Goal: Task Accomplishment & Management: Complete application form

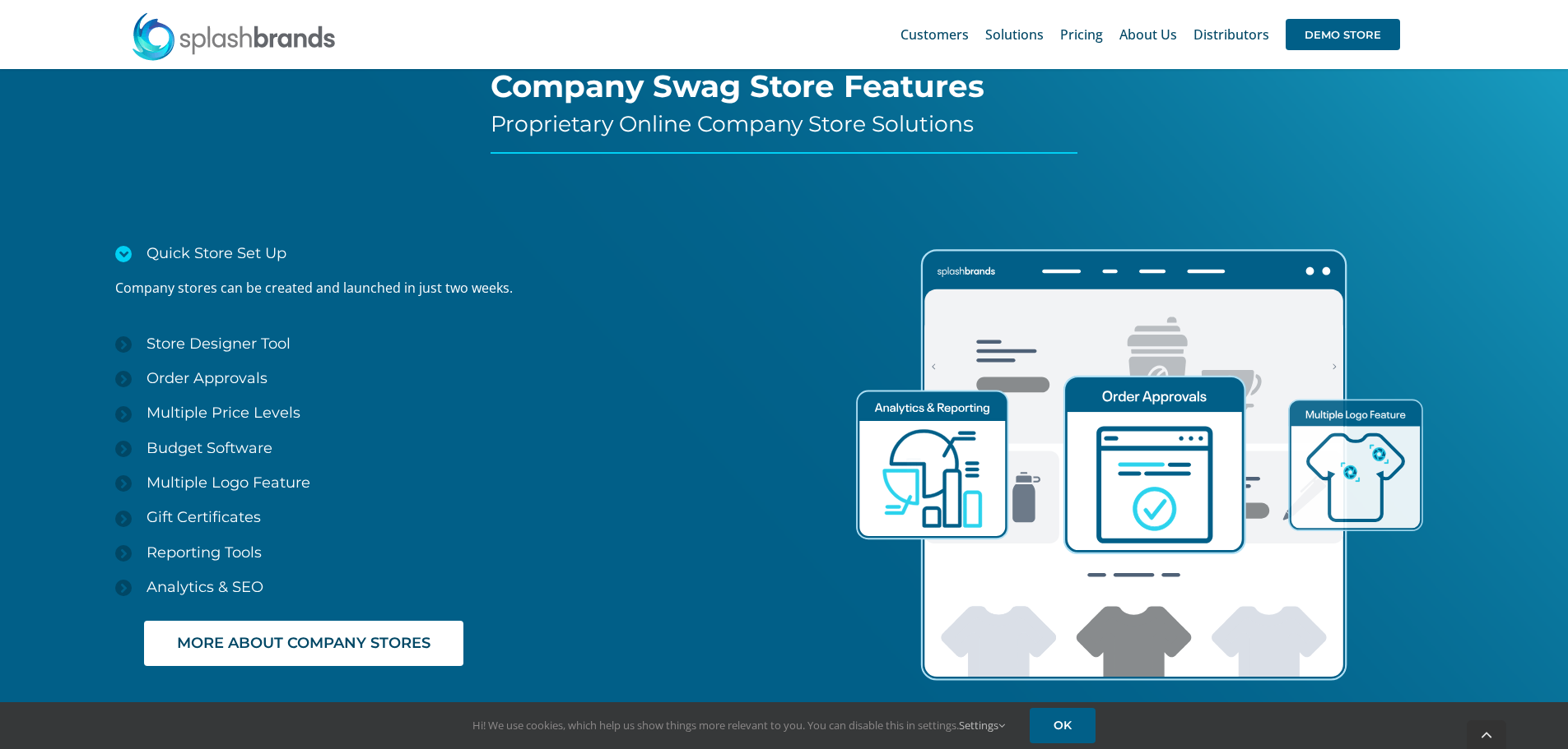
scroll to position [2468, 0]
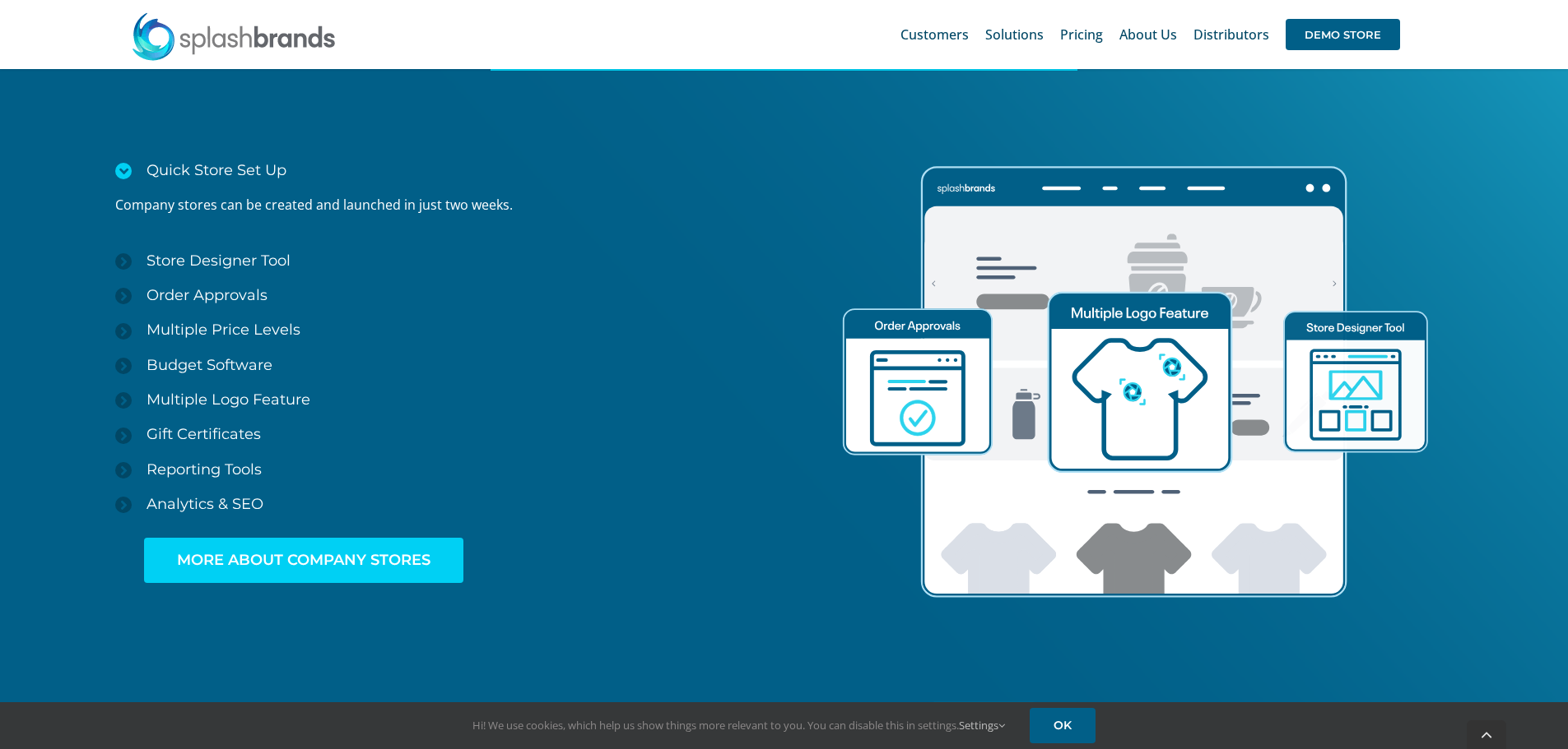
click at [400, 550] on link "MORE ABOUT COMPANY STORES" at bounding box center [304, 560] width 319 height 45
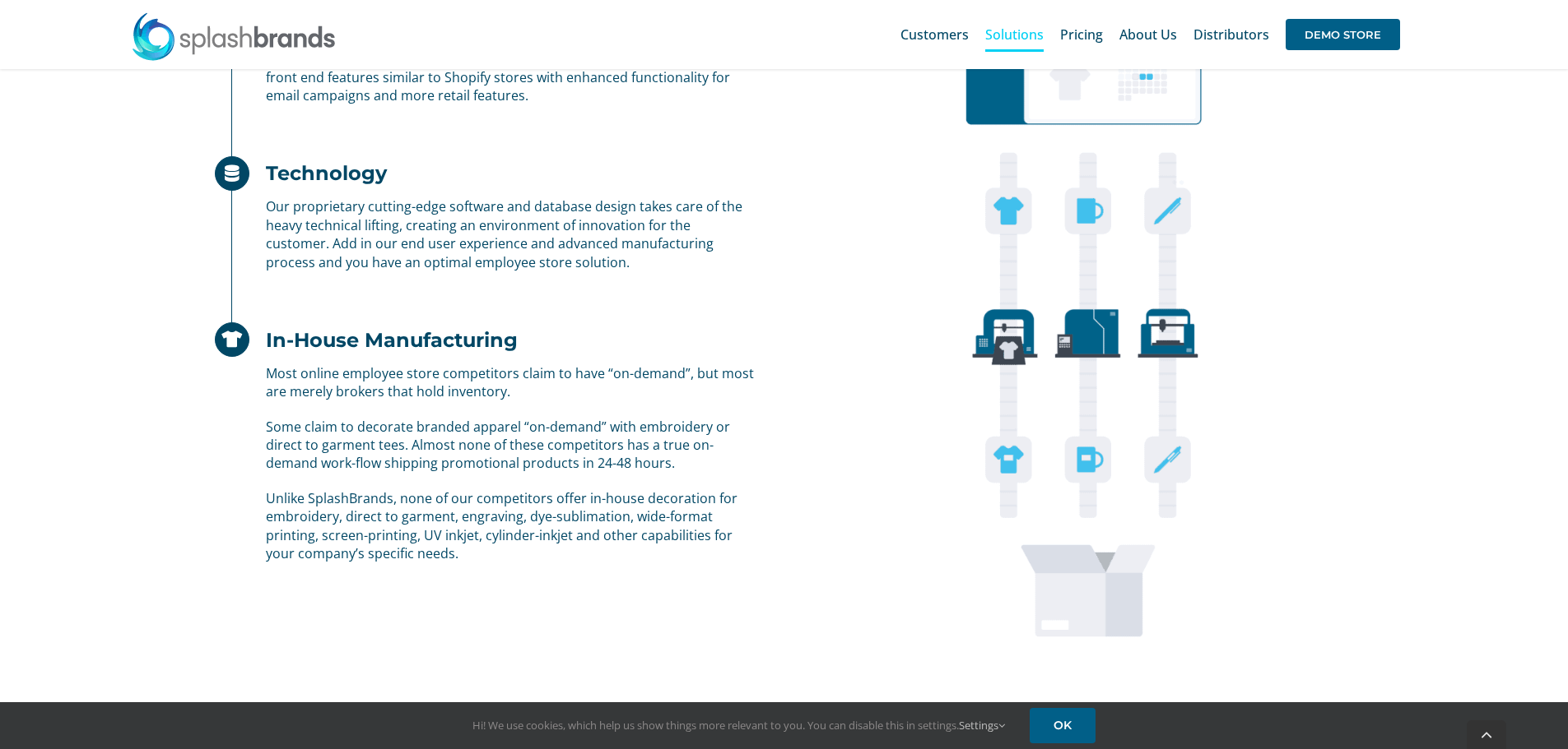
scroll to position [1303, 0]
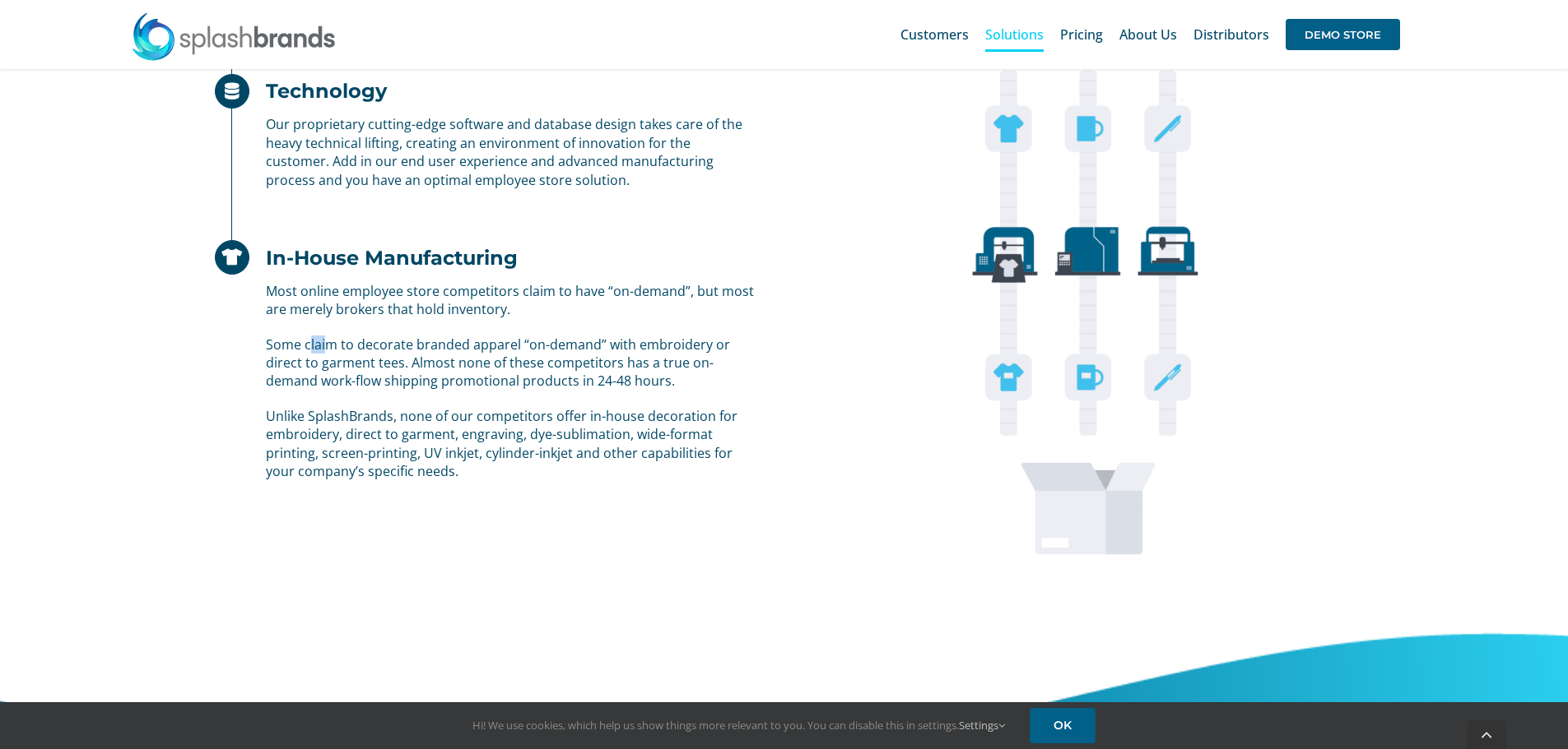
drag, startPoint x: 308, startPoint y: 347, endPoint x: 409, endPoint y: 346, distance: 101.0
click at [364, 344] on p "Some claim to decorate branded apparel “on-demand” with embroidery or direct to…" at bounding box center [510, 363] width 488 height 55
drag, startPoint x: 556, startPoint y: 357, endPoint x: 584, endPoint y: 372, distance: 31.8
click at [584, 372] on p "Some claim to decorate branded apparel “on-demand” with embroidery or direct to…" at bounding box center [510, 363] width 488 height 55
click at [613, 335] on p "Some claim to decorate branded apparel “on-demand” with embroidery or direct to…" at bounding box center [510, 363] width 488 height 55
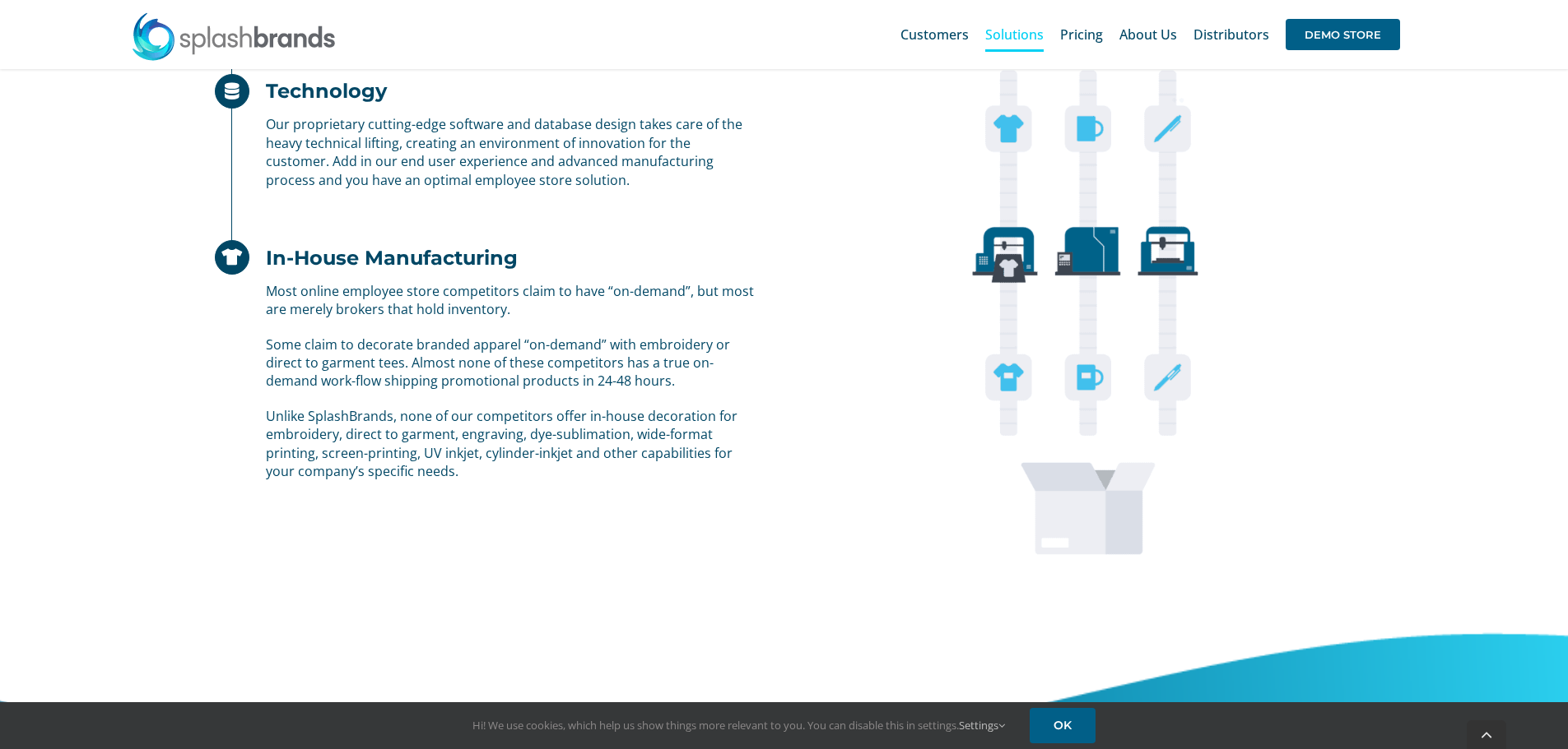
drag, startPoint x: 770, startPoint y: 636, endPoint x: 755, endPoint y: 518, distance: 118.9
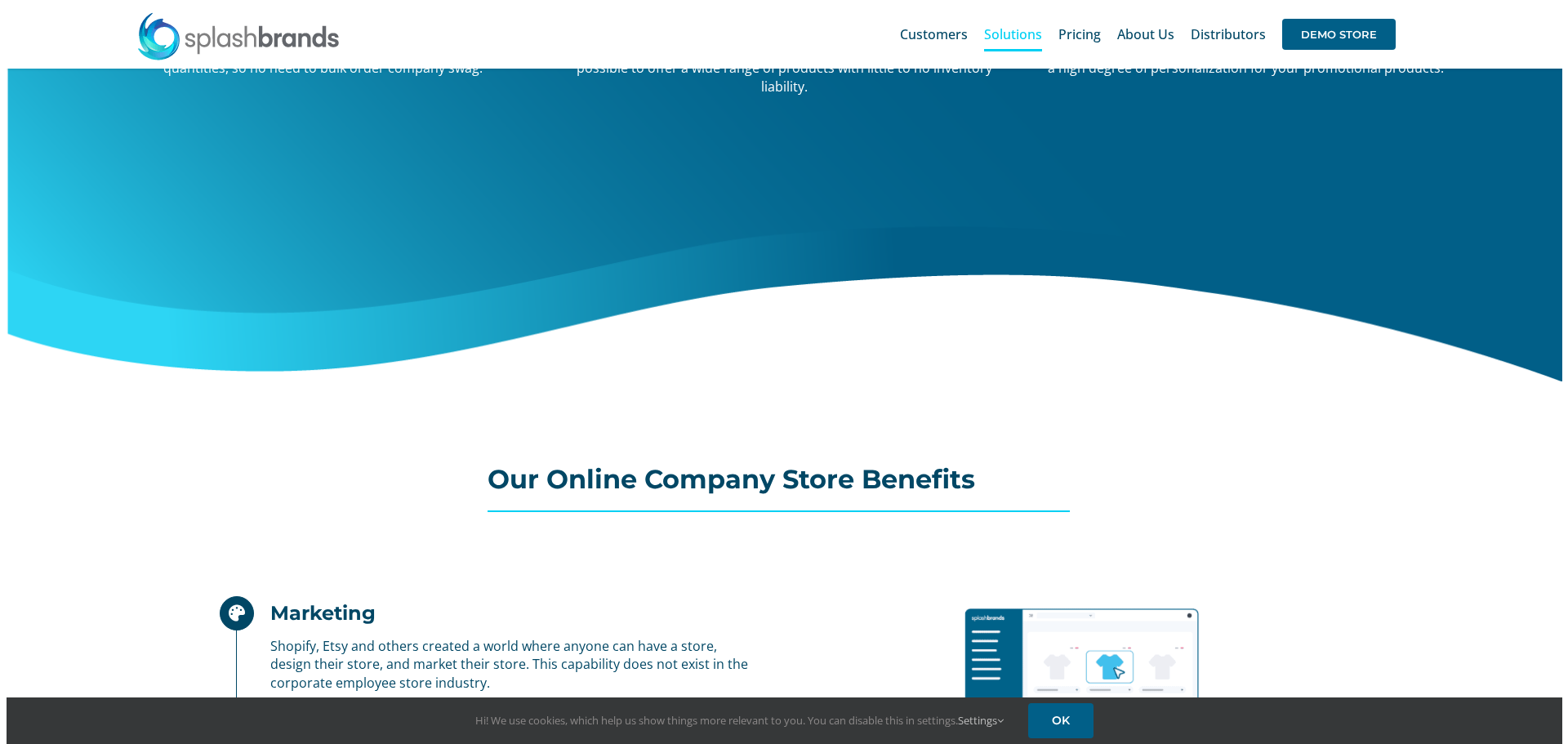
scroll to position [0, 0]
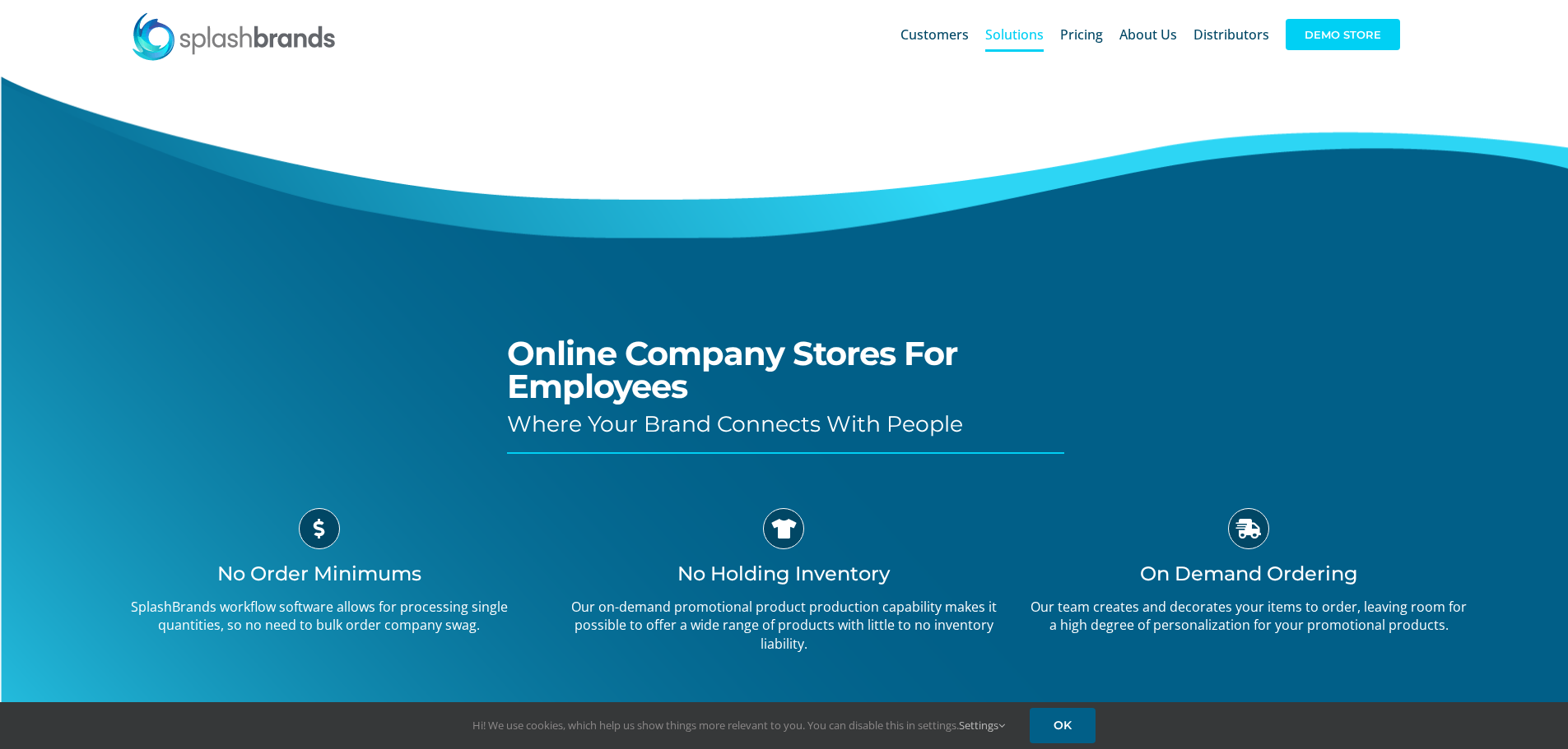
click at [1320, 39] on span "DEMO STORE" at bounding box center [1343, 34] width 114 height 32
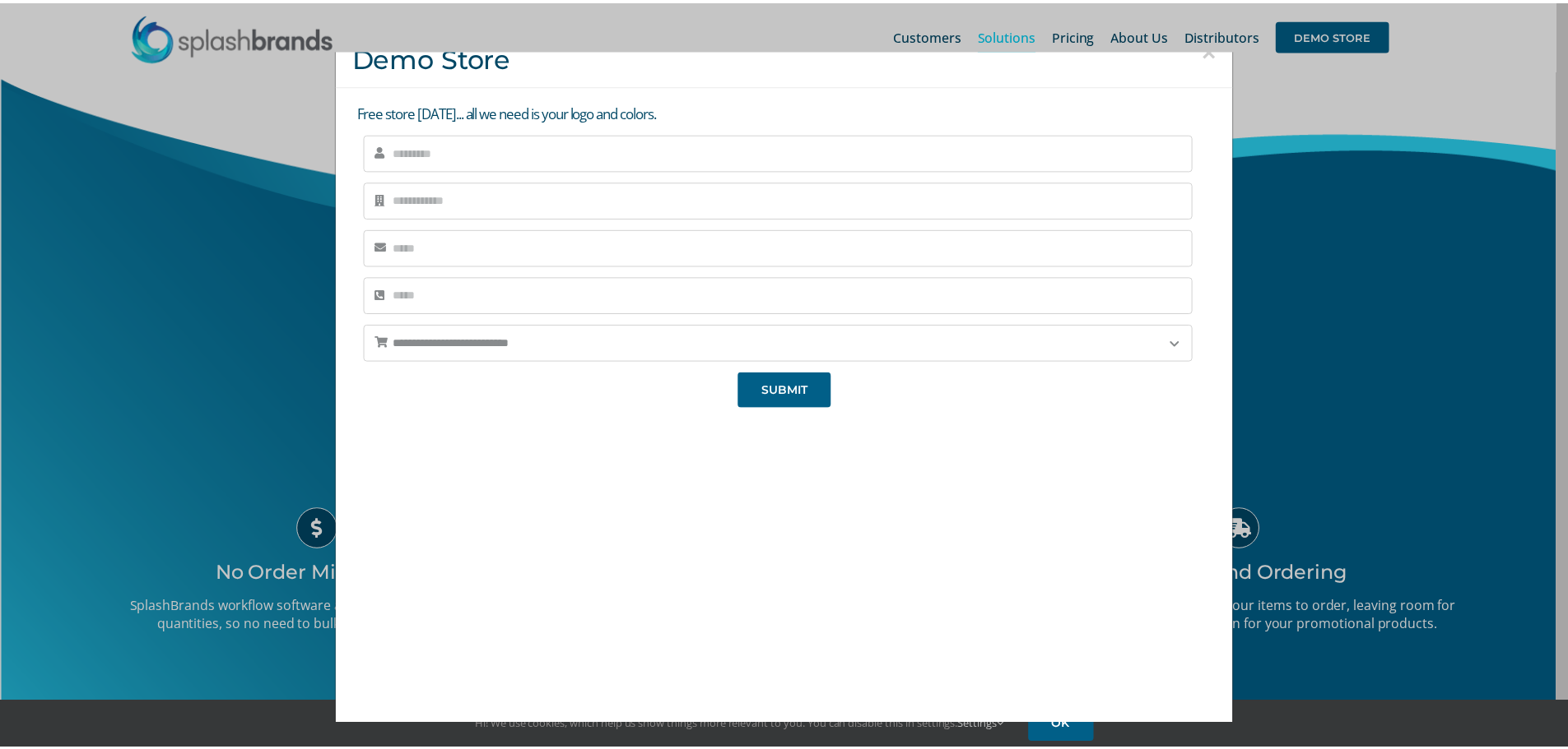
scroll to position [31, 0]
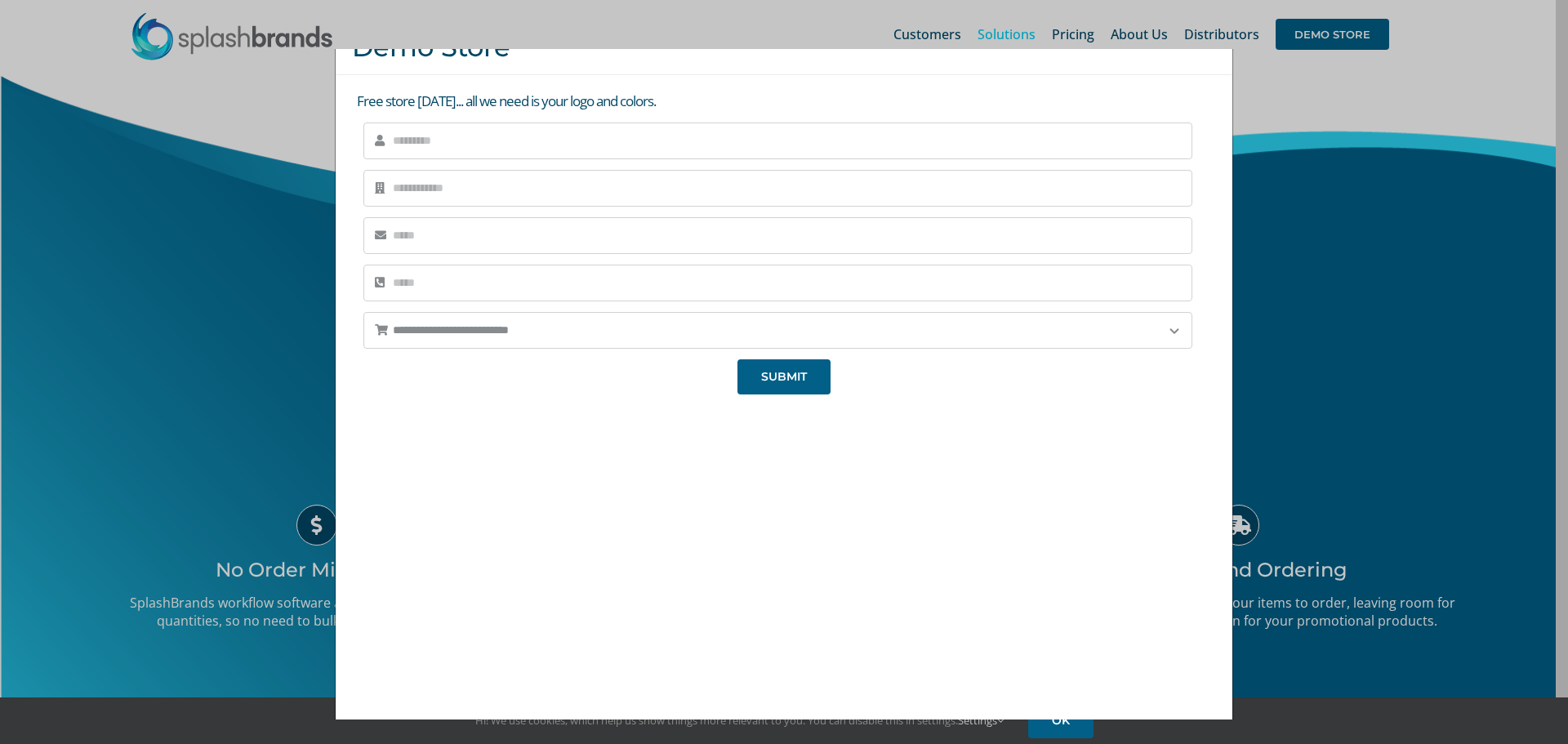
click at [1349, 335] on div "**********" at bounding box center [784, 372] width 1568 height 744
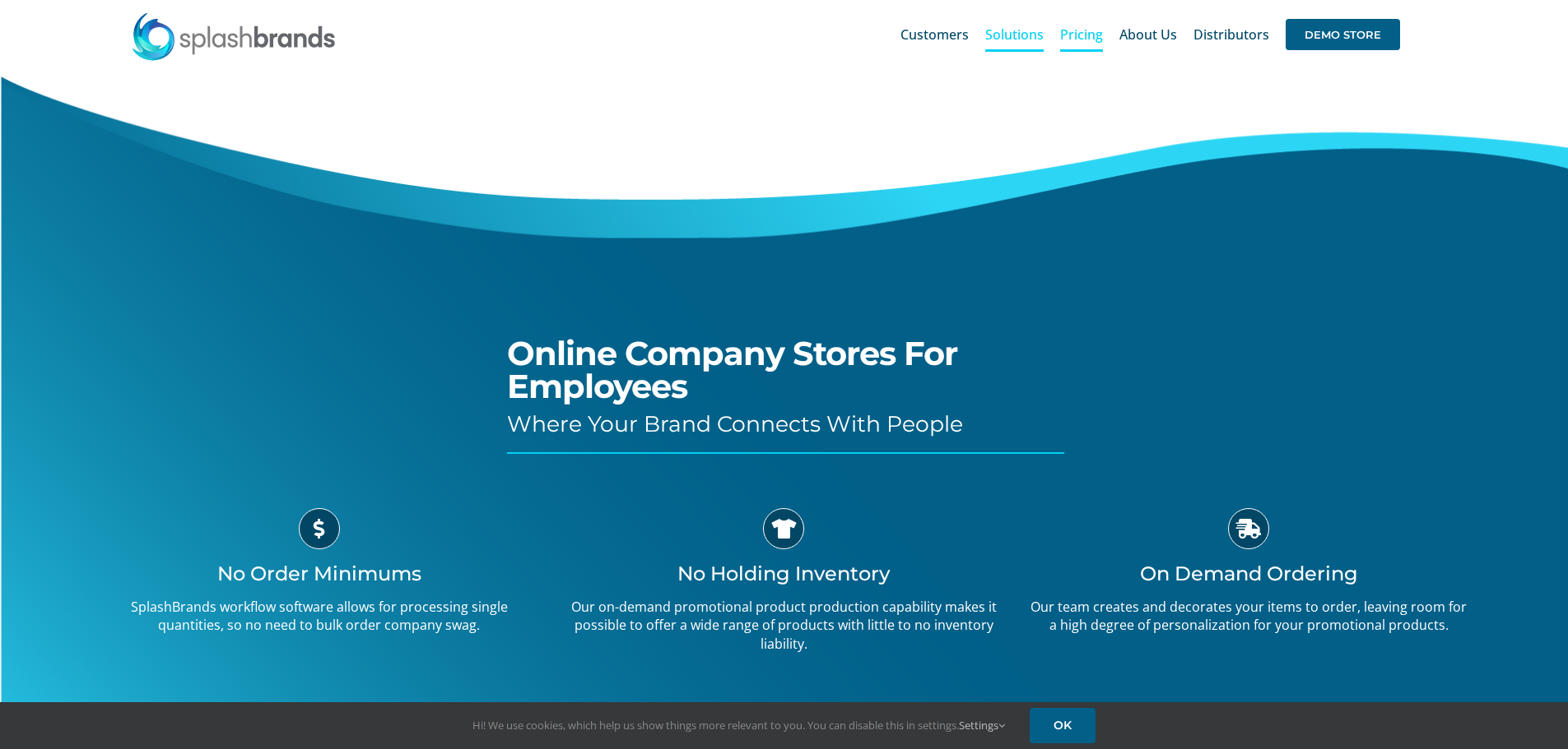
click at [1096, 34] on span "Pricing" at bounding box center [1081, 34] width 43 height 13
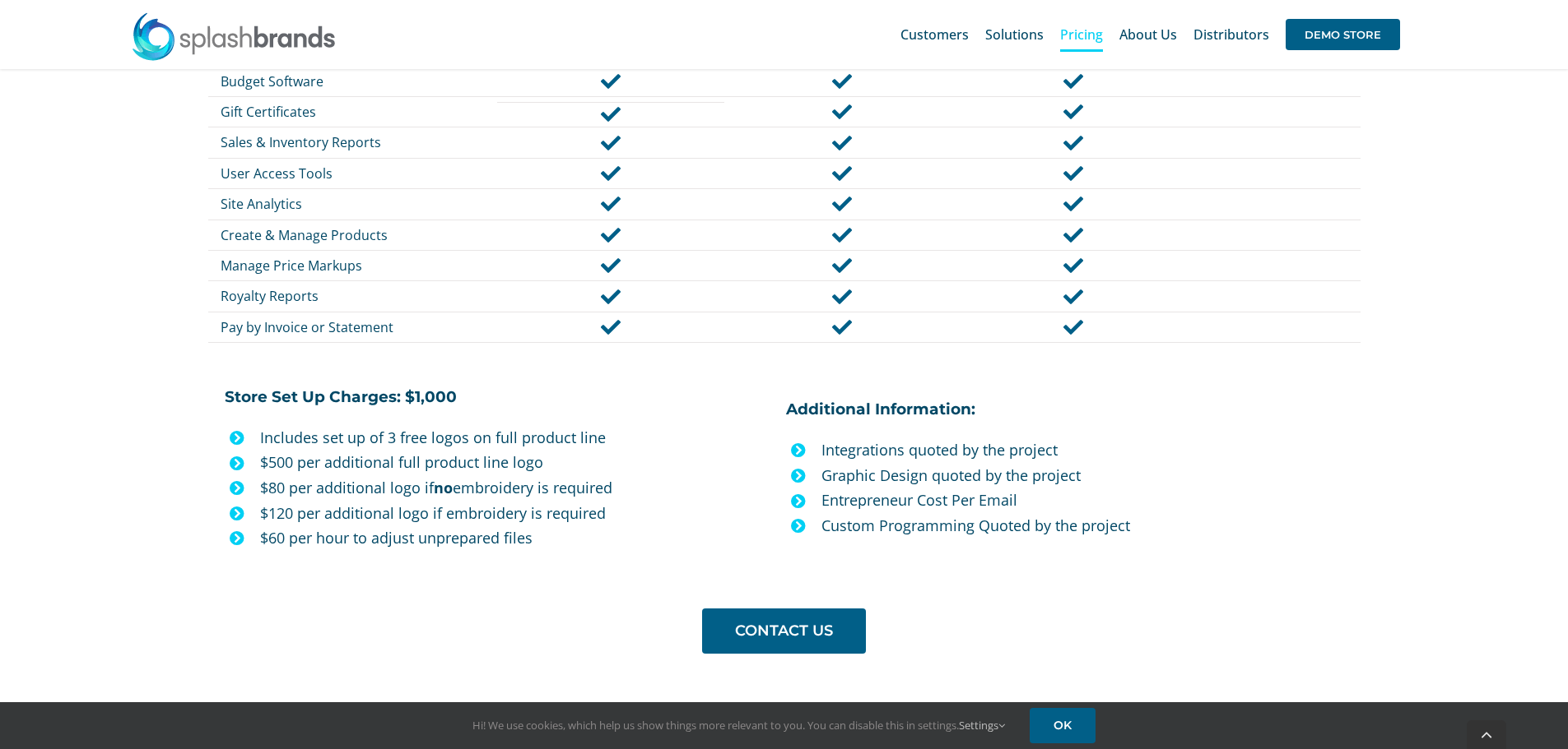
scroll to position [1234, 0]
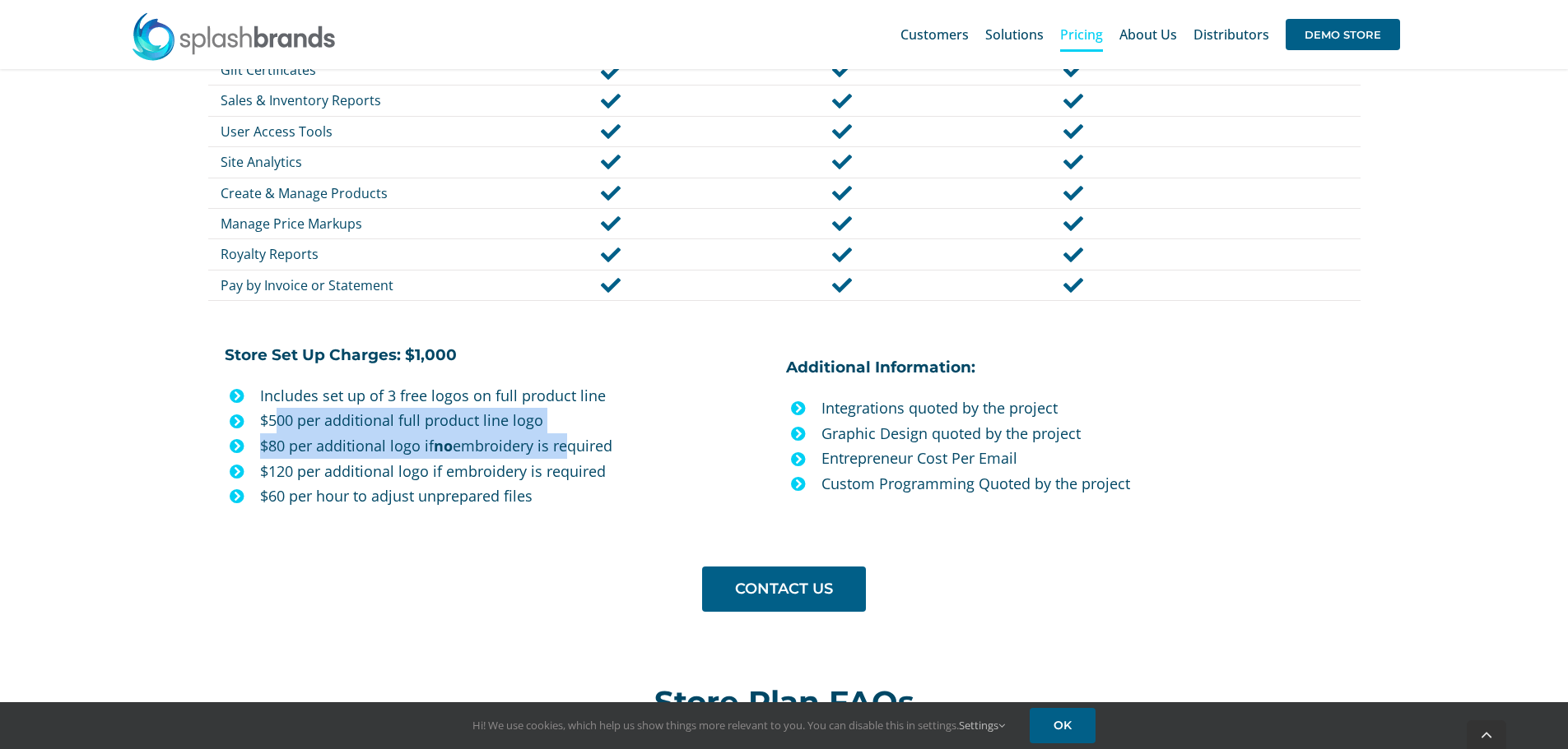
drag, startPoint x: 283, startPoint y: 415, endPoint x: 561, endPoint y: 438, distance: 278.9
click at [561, 438] on ul "Includes set up of 3 free logos on full product line $500 per additional full p…" at bounding box center [499, 446] width 550 height 126
click at [565, 421] on p "$500 per additional full product line logo" at bounding box center [517, 421] width 514 height 26
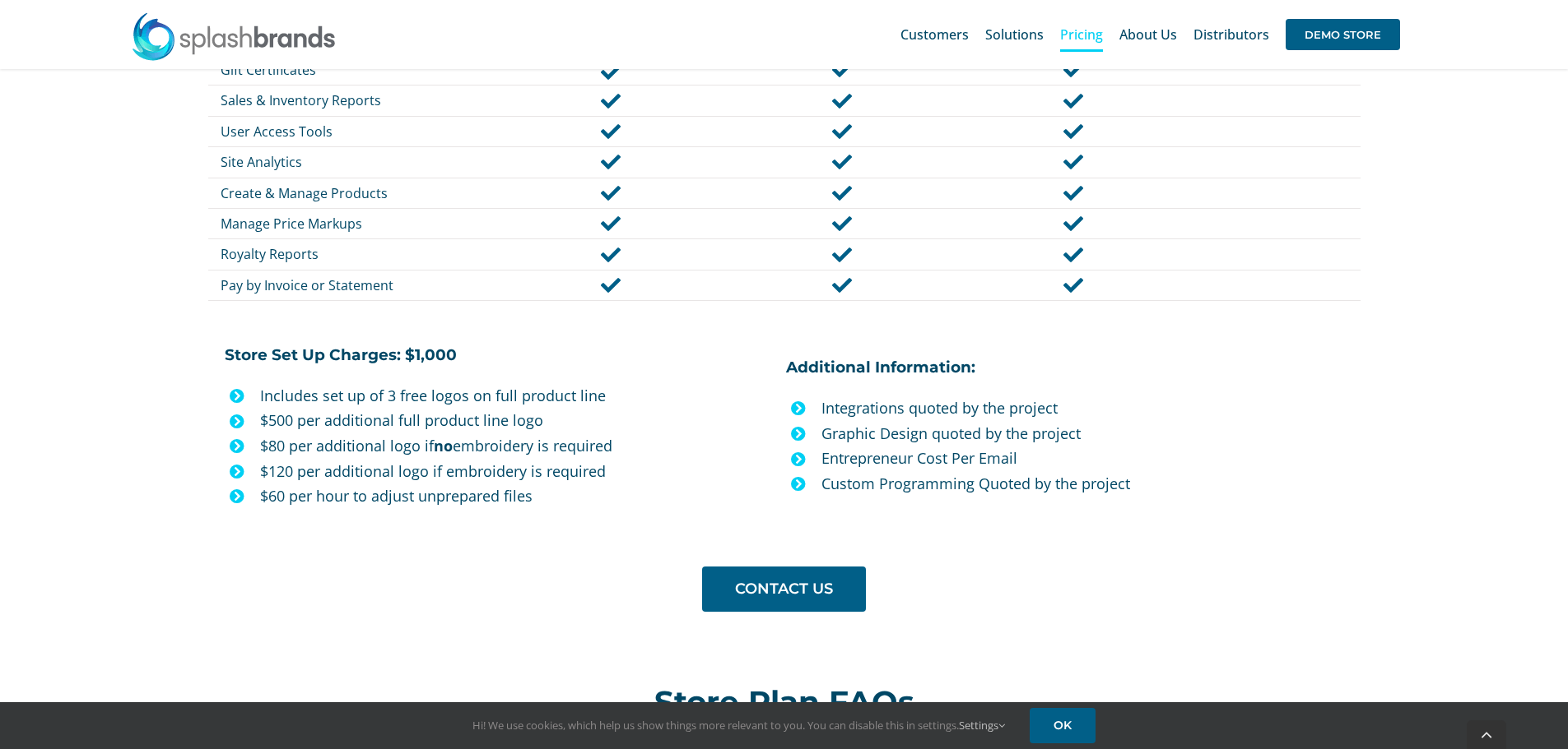
click at [565, 421] on p "$500 per additional full product line logo" at bounding box center [517, 421] width 514 height 26
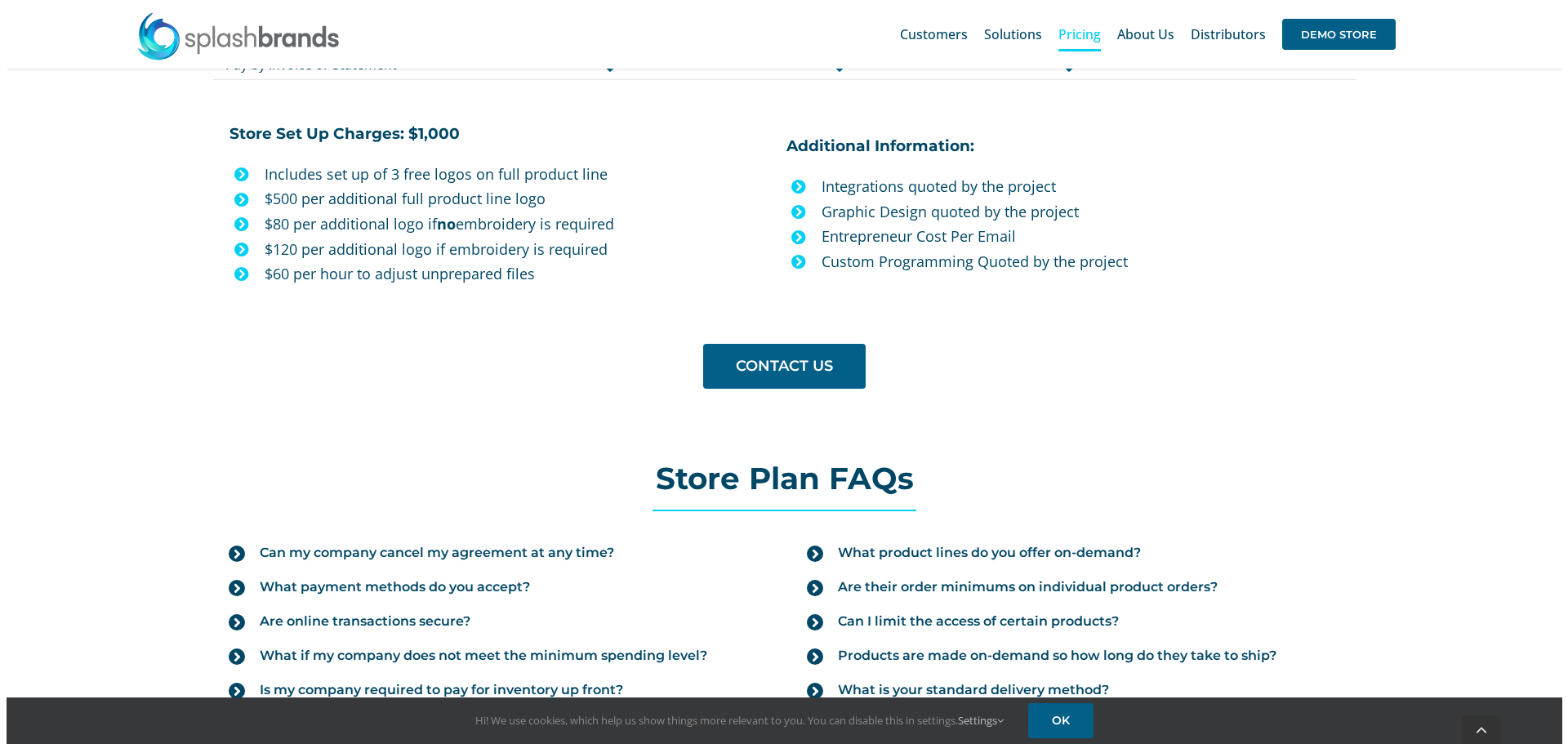
scroll to position [1471, 0]
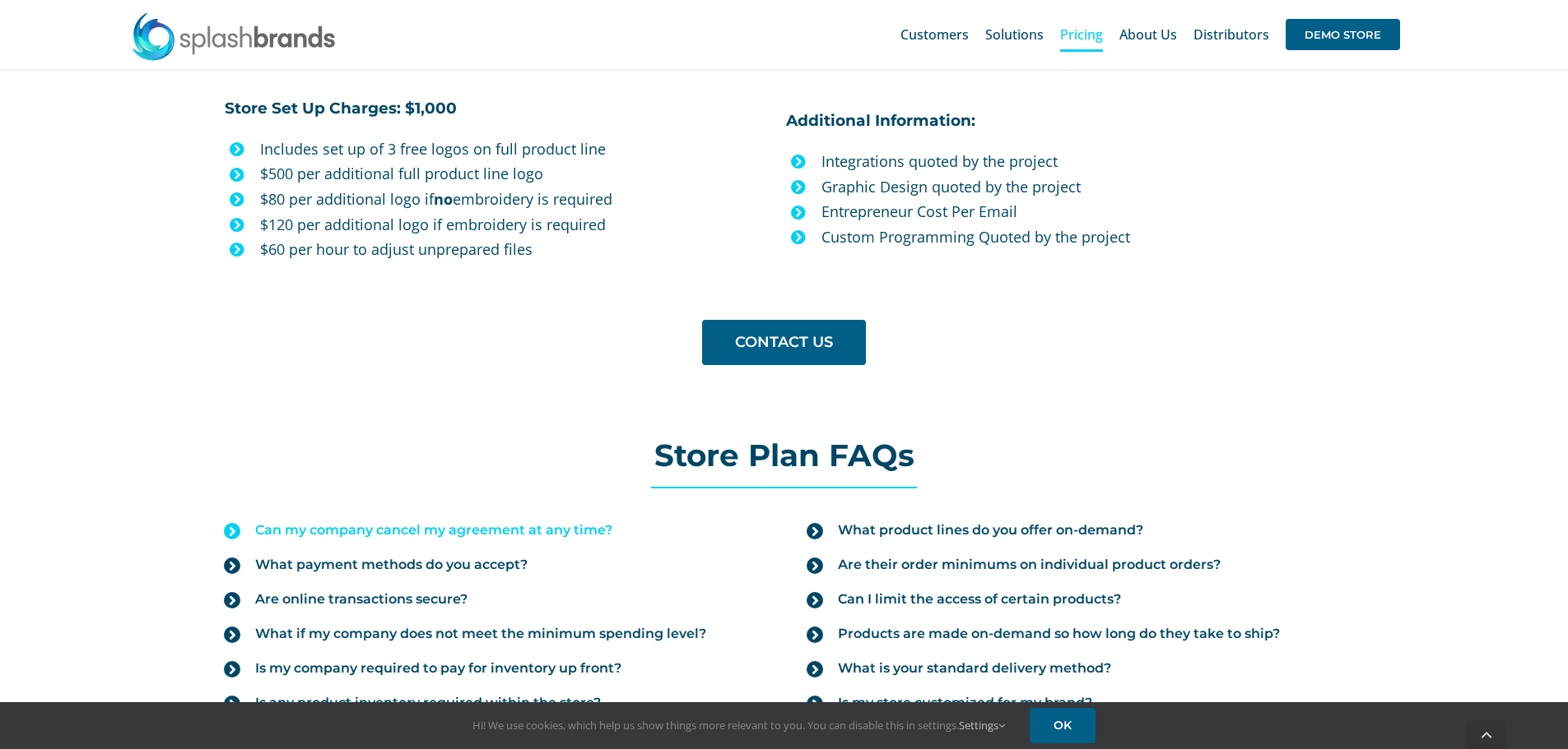
click at [580, 515] on link "Can my company cancel my agreement at any time?" at bounding box center [492, 531] width 537 height 34
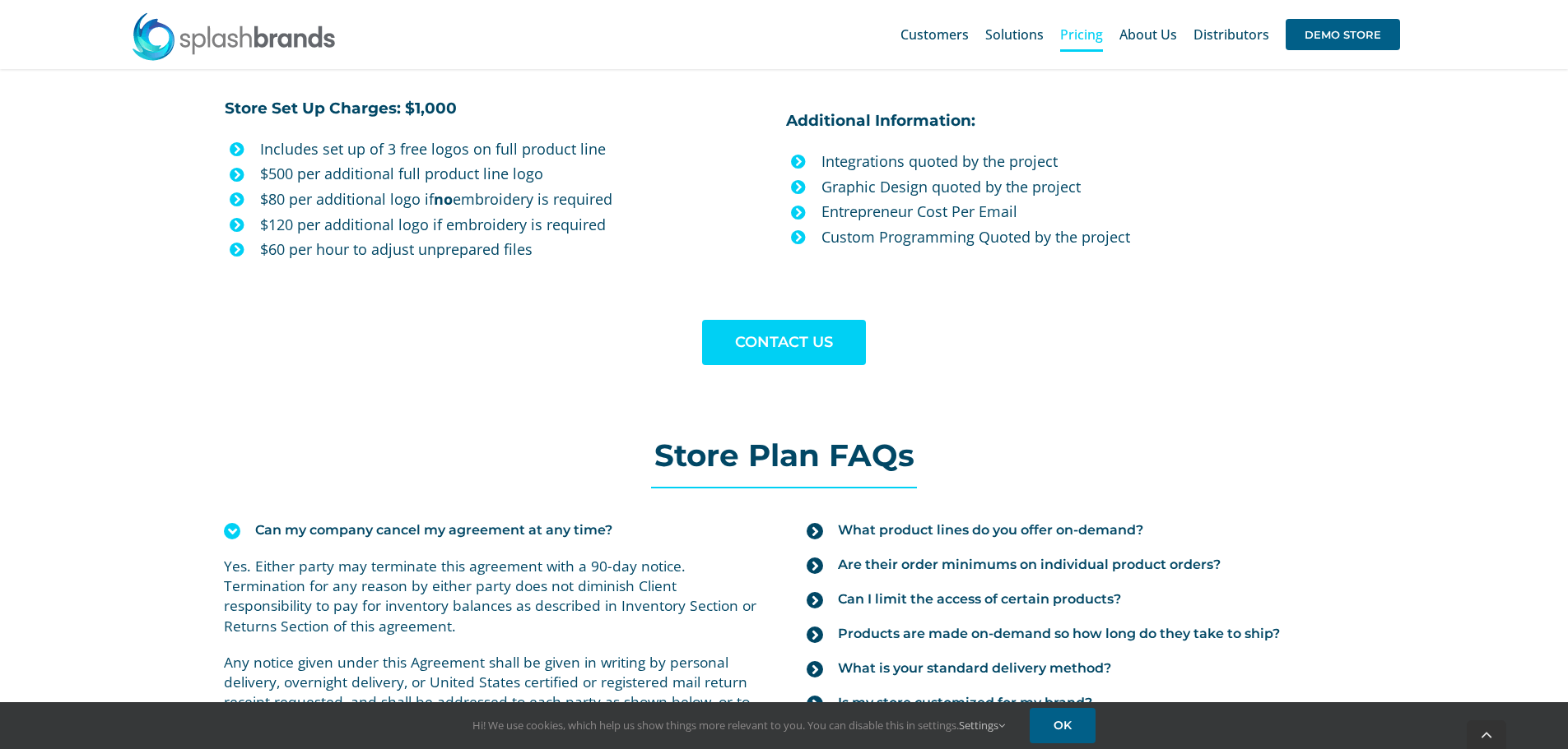
click at [761, 334] on span "CONTACT US" at bounding box center [784, 342] width 98 height 17
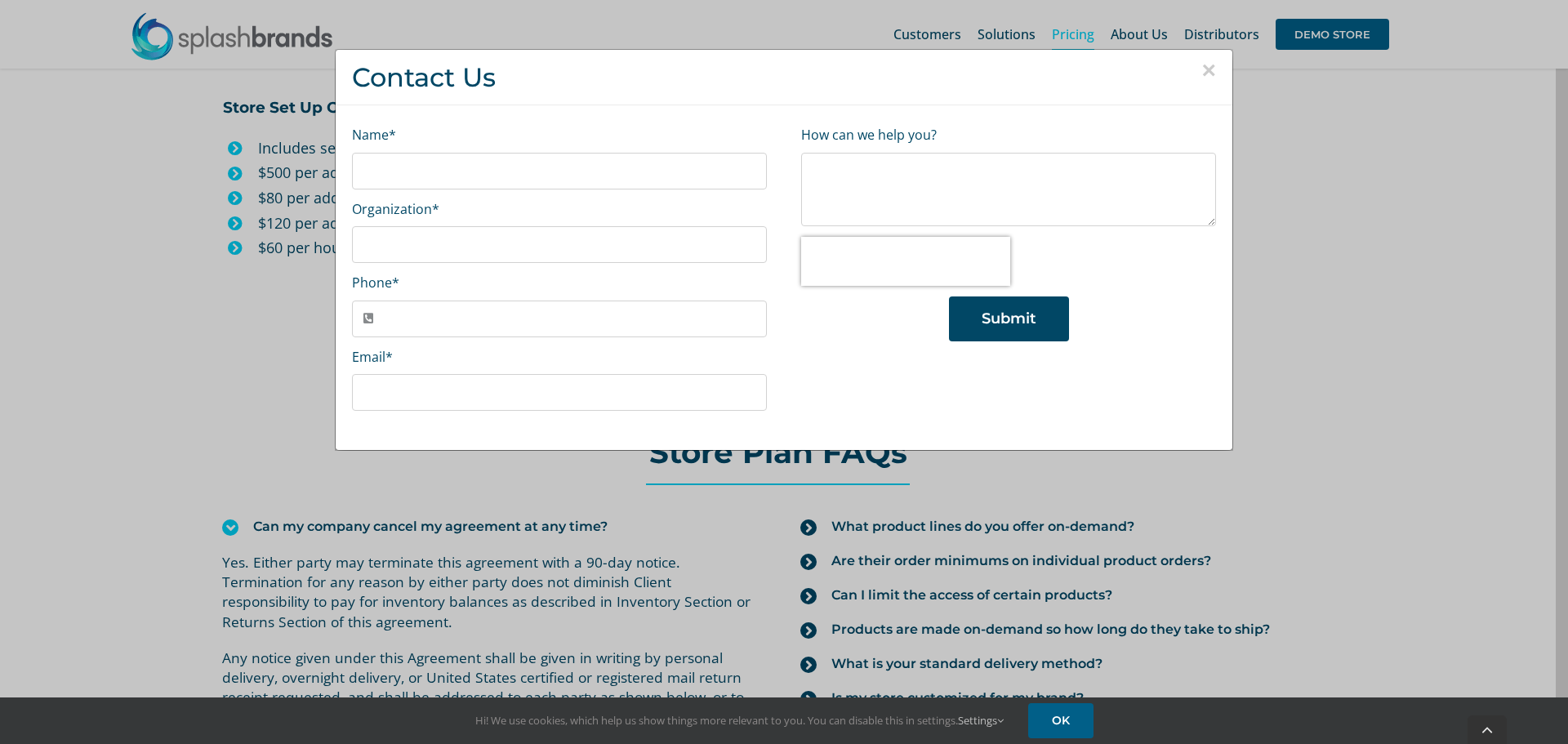
click at [555, 180] on input "Name *" at bounding box center [560, 170] width 415 height 36
click at [538, 175] on input "Name *" at bounding box center [560, 170] width 415 height 36
type input "**********"
click at [512, 236] on input "Organization *" at bounding box center [560, 244] width 415 height 36
type input "**********"
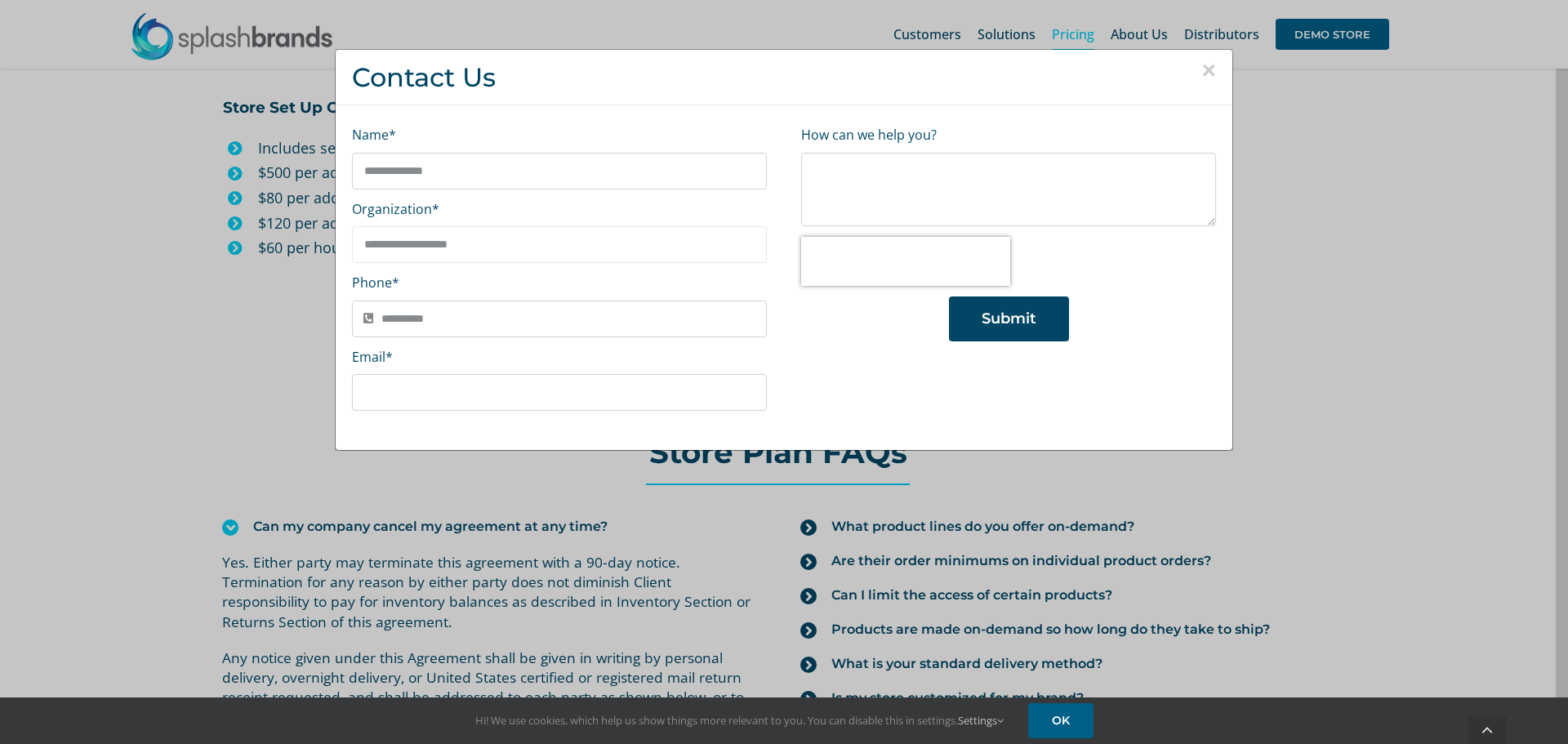
type input "**********"
click at [989, 183] on textarea "How can we help you?" at bounding box center [1009, 189] width 415 height 74
type textarea "*"
type textarea "**********"
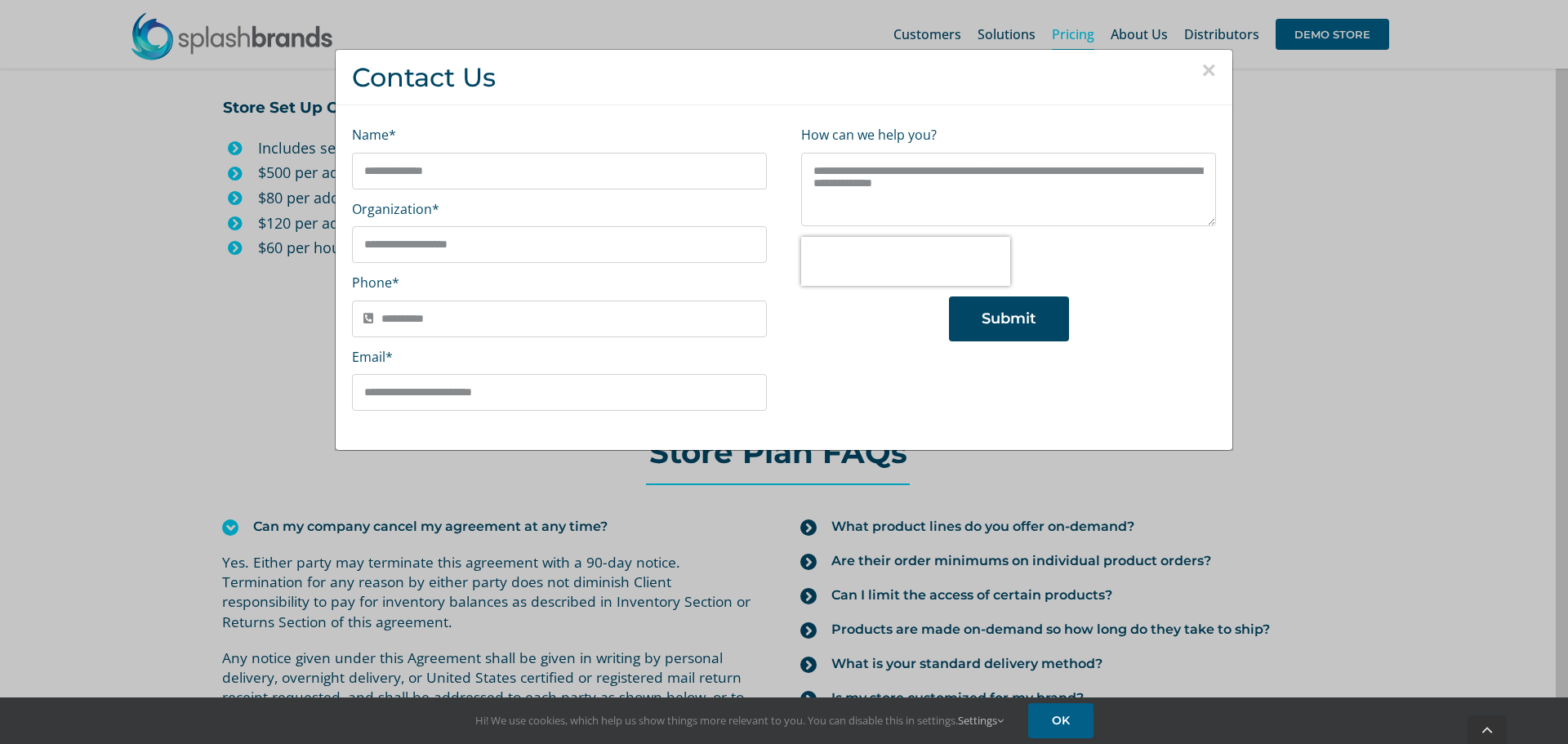
click at [991, 328] on span "Submit" at bounding box center [1009, 319] width 55 height 17
